Goal: Transaction & Acquisition: Book appointment/travel/reservation

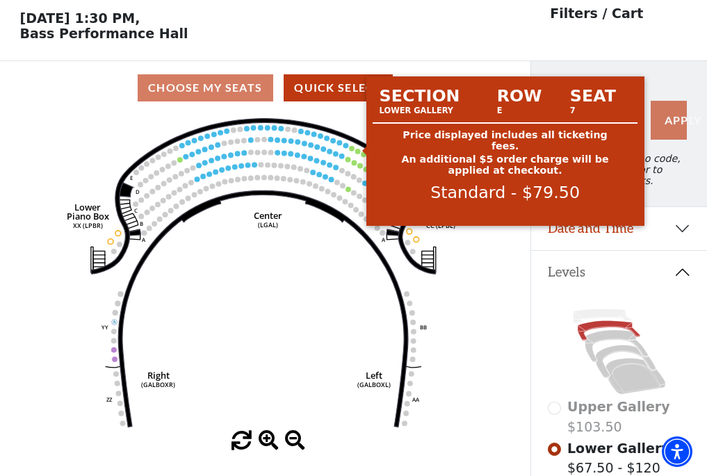
scroll to position [65, 0]
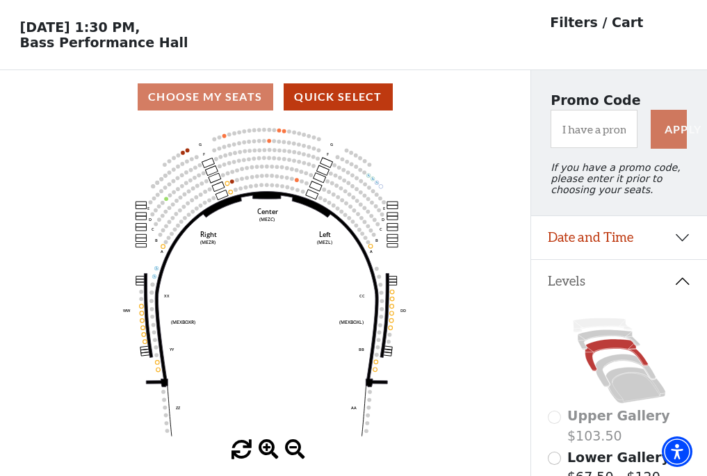
scroll to position [65, 0]
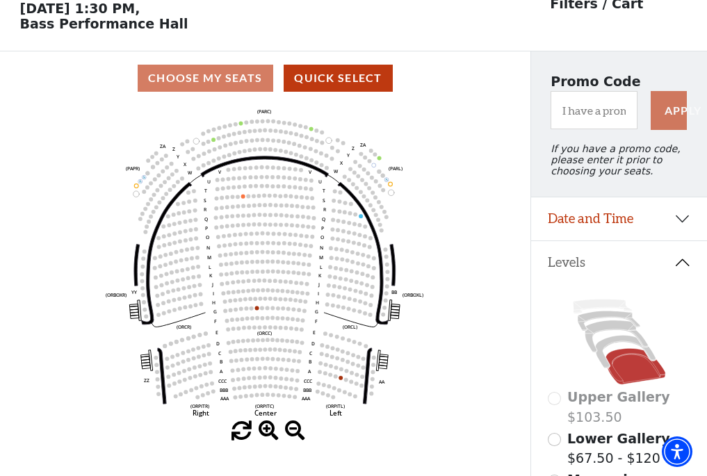
scroll to position [65, 0]
